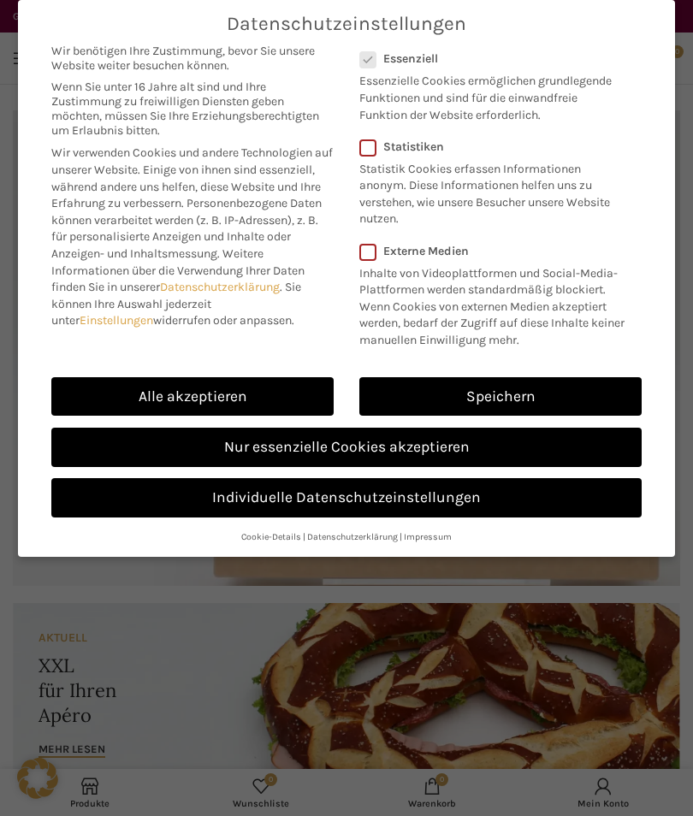
click at [253, 381] on link "Alle akzeptieren" at bounding box center [192, 396] width 282 height 39
checkbox input "true"
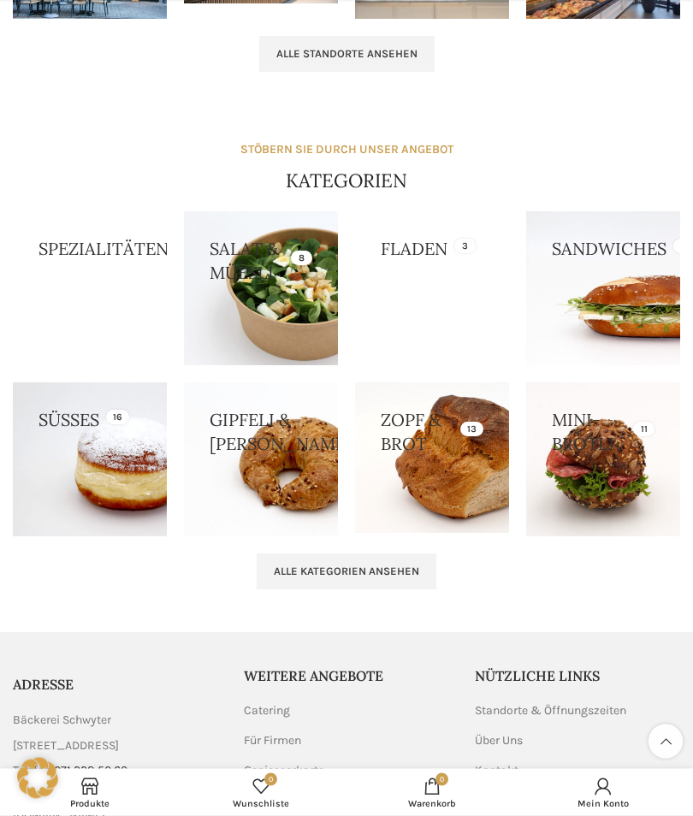
scroll to position [1943, 0]
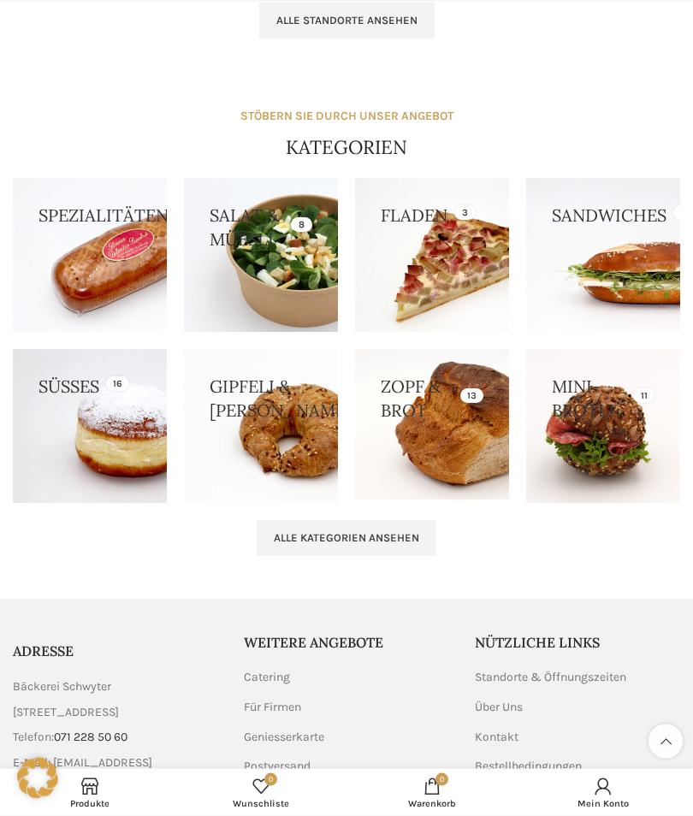
click at [405, 546] on span "Alle Kategorien ansehen" at bounding box center [346, 539] width 145 height 14
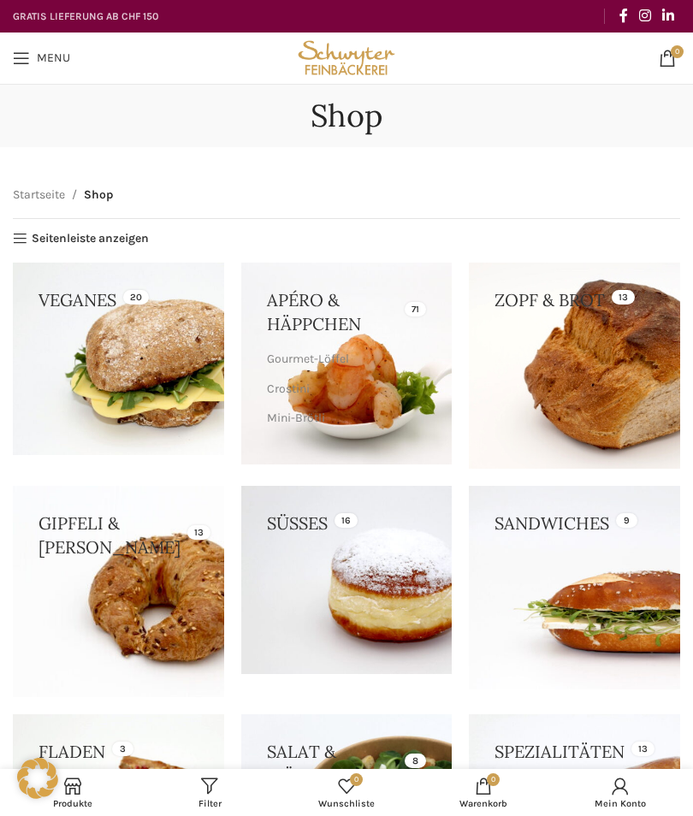
click at [587, 360] on link at bounding box center [574, 366] width 211 height 206
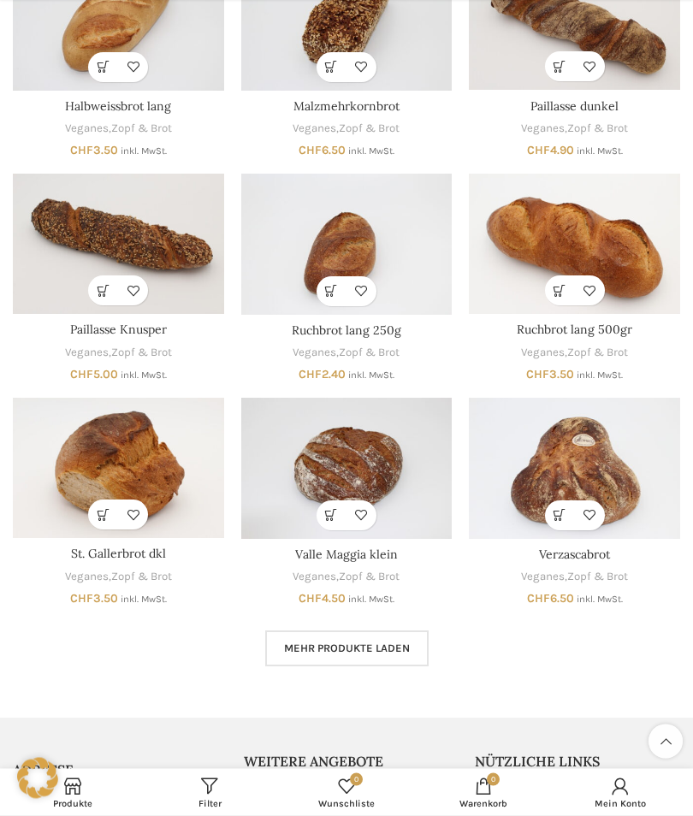
scroll to position [544, 0]
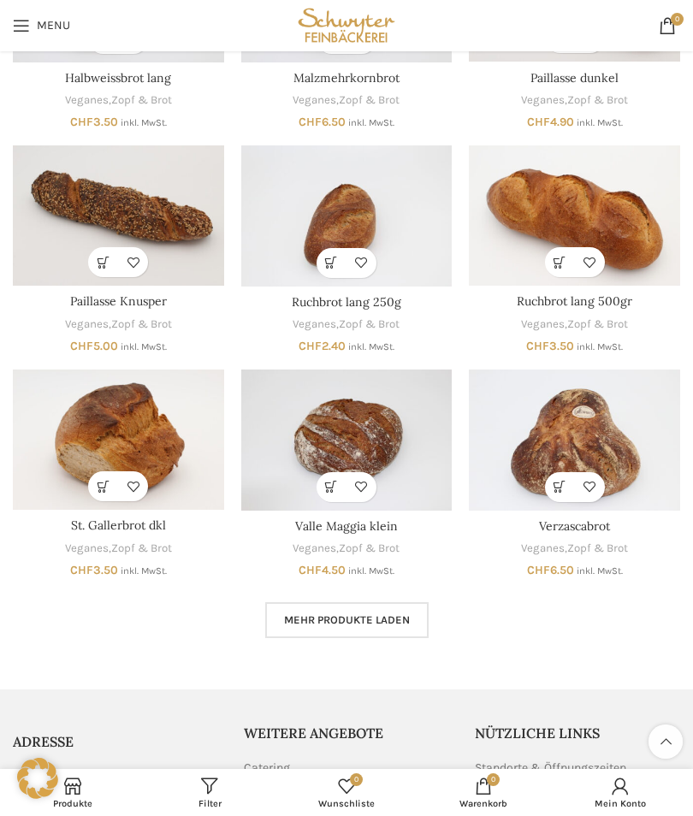
click at [401, 615] on span "Mehr Produkte laden" at bounding box center [347, 620] width 126 height 14
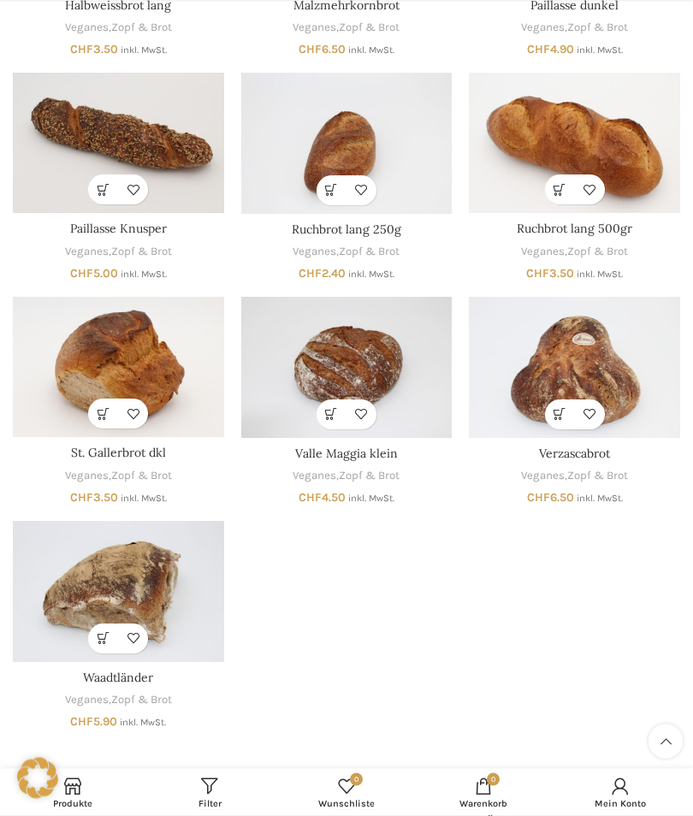
scroll to position [617, 0]
click at [588, 357] on img "Verzascabrot" at bounding box center [574, 367] width 211 height 141
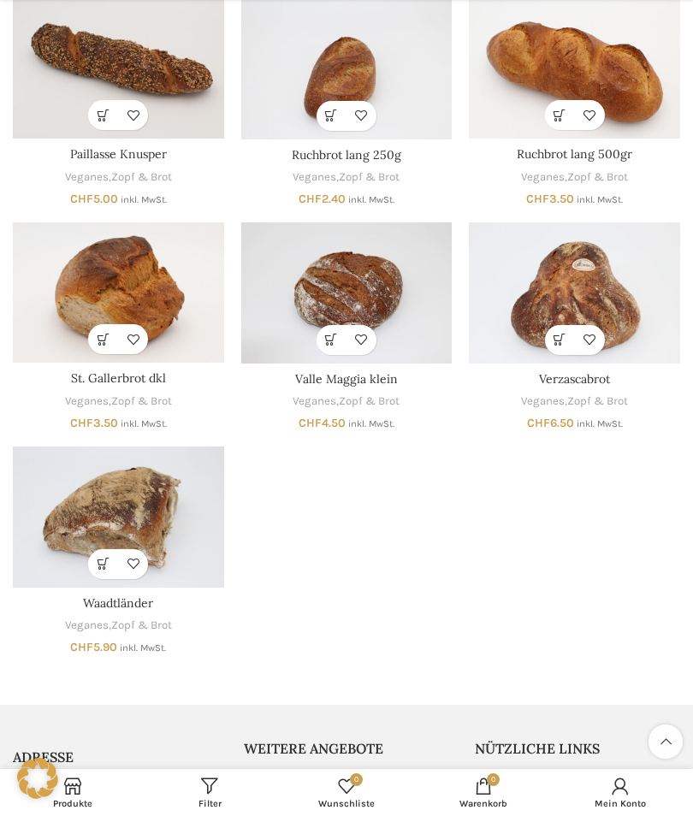
click at [384, 287] on img "Valle Maggia klein" at bounding box center [346, 292] width 211 height 141
click at [149, 511] on img "Waadtländer" at bounding box center [118, 516] width 211 height 141
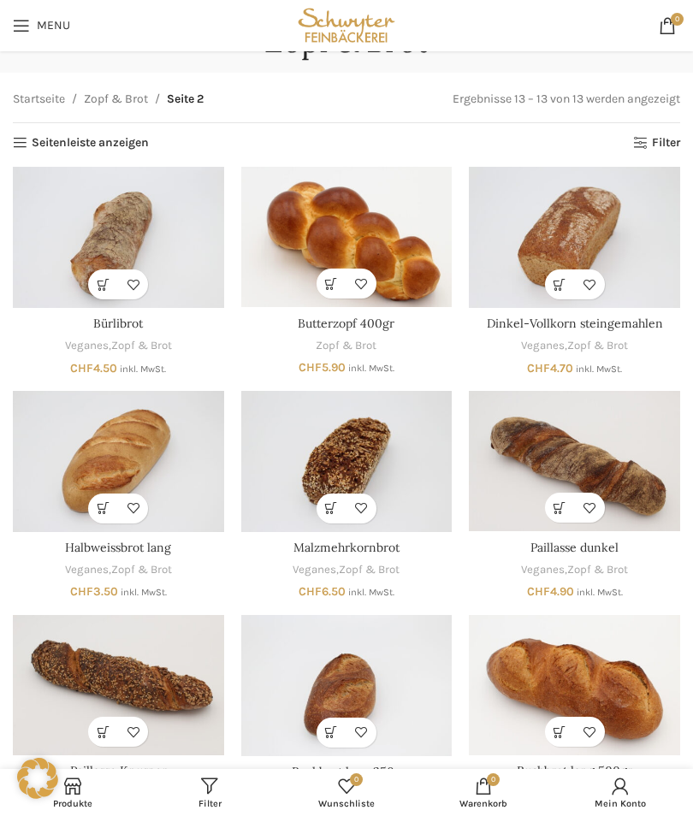
scroll to position [74, 0]
click at [151, 230] on img "Bürlibrot" at bounding box center [118, 238] width 211 height 141
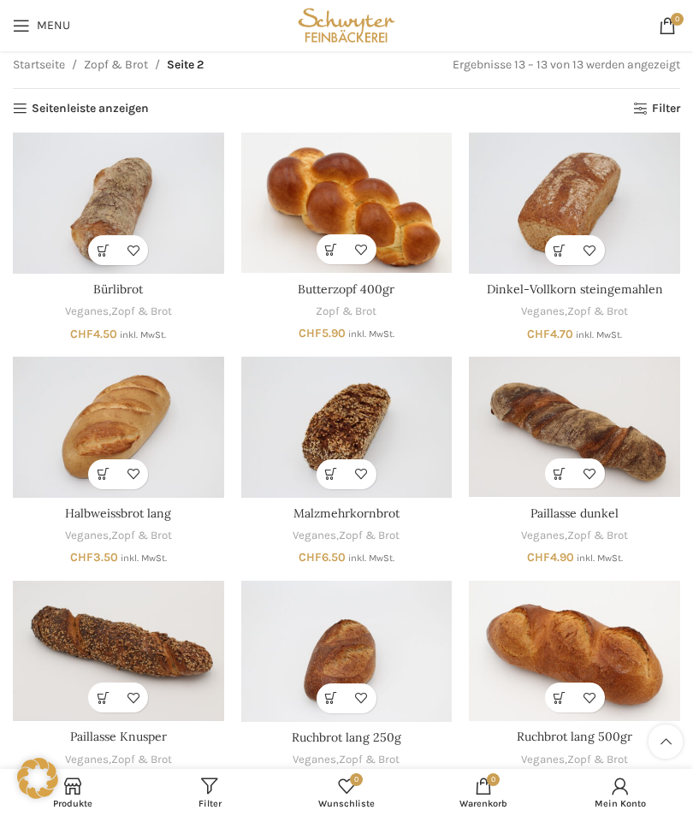
scroll to position [0, 0]
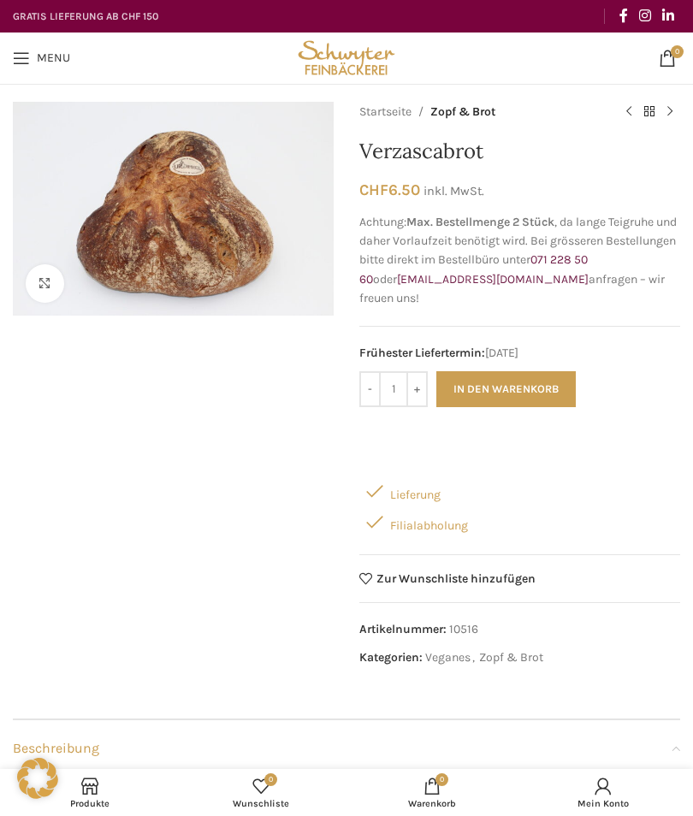
click at [43, 287] on link "Klicken um zu vergrössern" at bounding box center [45, 283] width 38 height 38
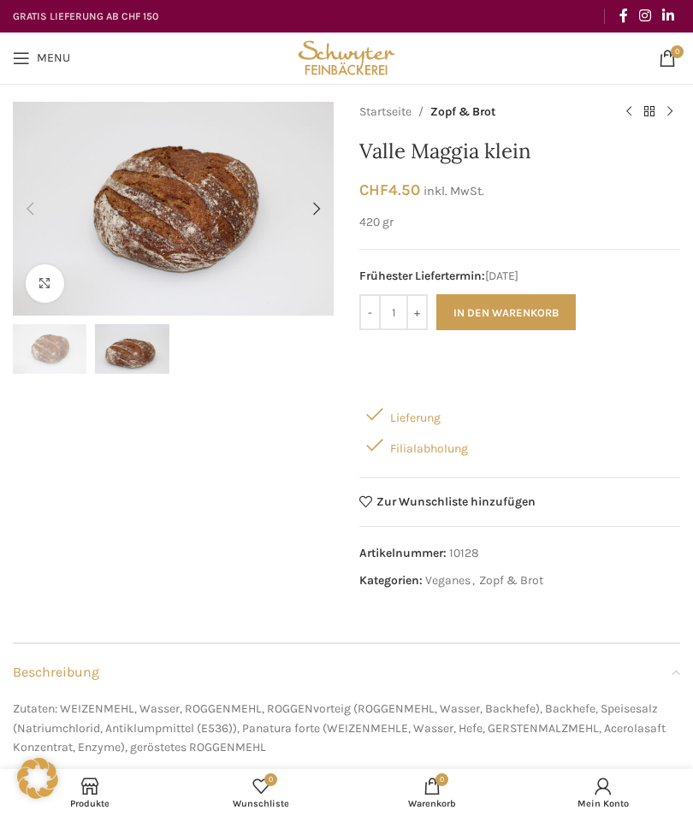
click at [316, 211] on div "Next slide" at bounding box center [316, 209] width 34 height 34
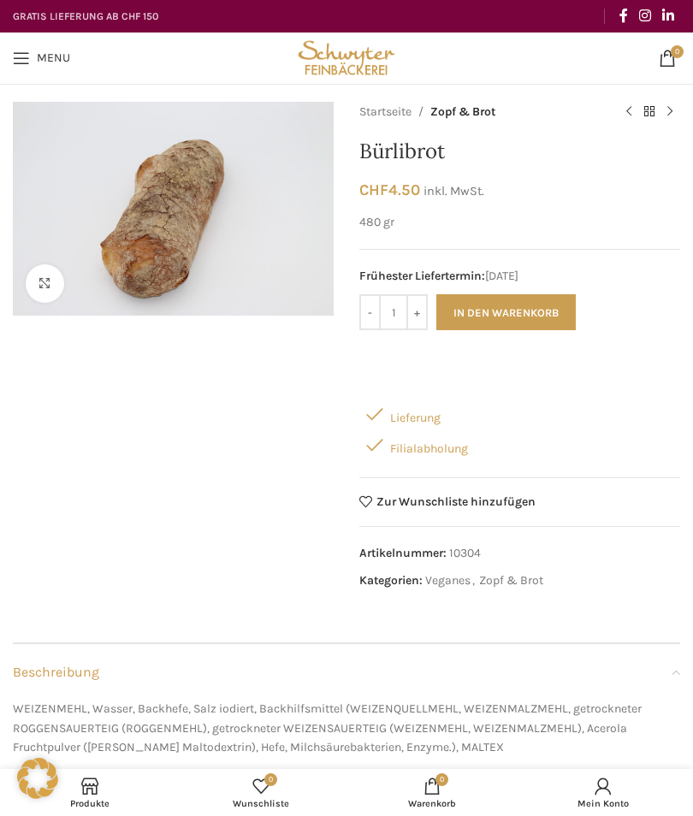
click at [61, 285] on link "Klicken um zu vergrössern" at bounding box center [45, 283] width 38 height 38
